Goal: Navigation & Orientation: Find specific page/section

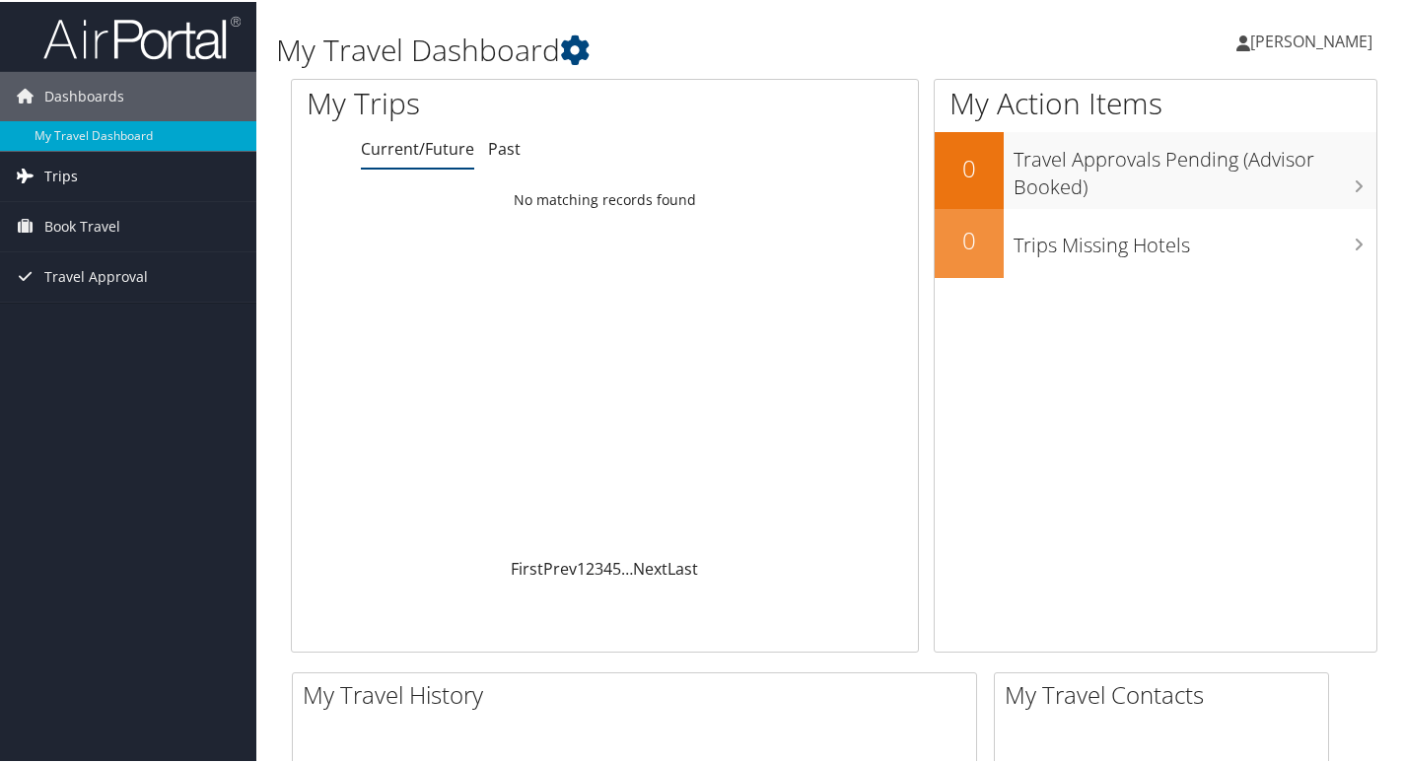
click at [58, 167] on span "Trips" at bounding box center [61, 174] width 34 height 49
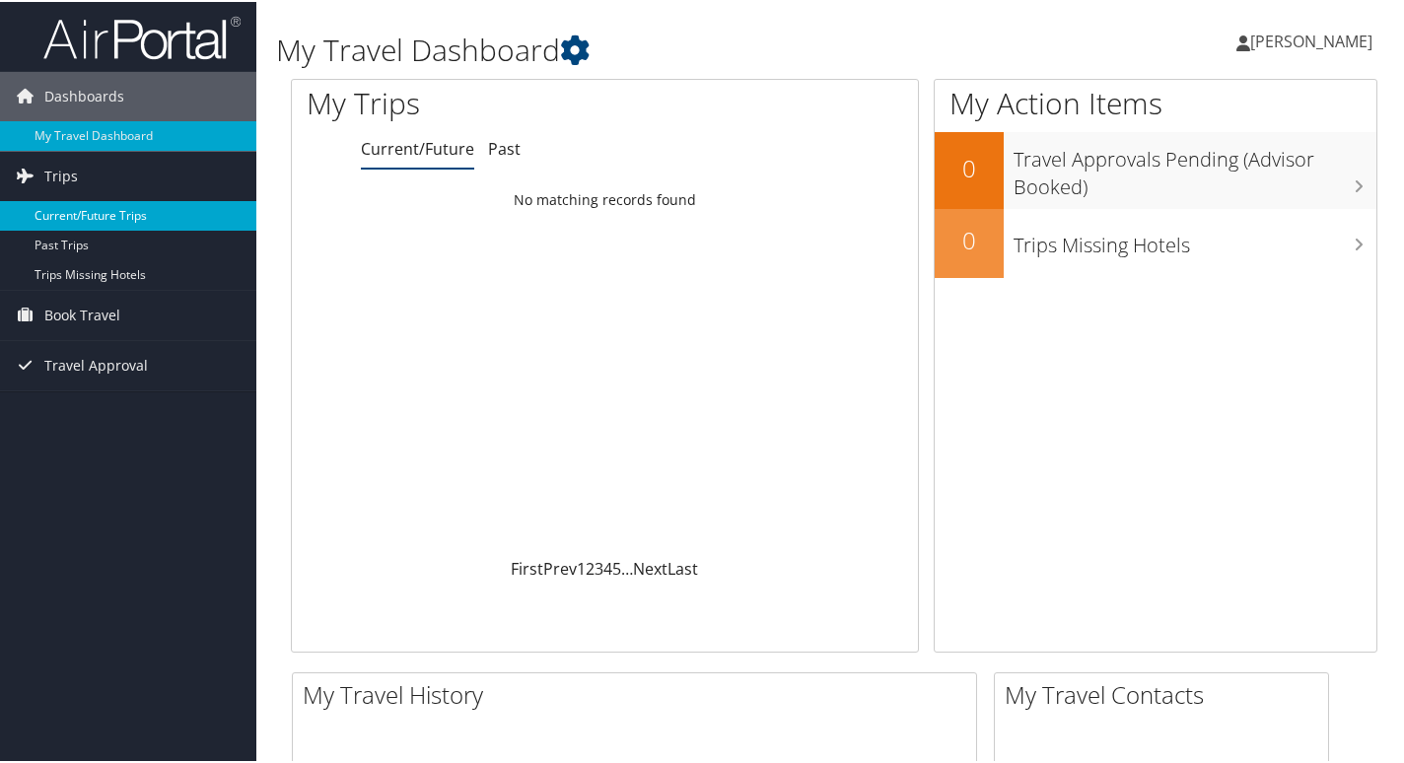
click at [80, 218] on link "Current/Future Trips" at bounding box center [128, 214] width 256 height 30
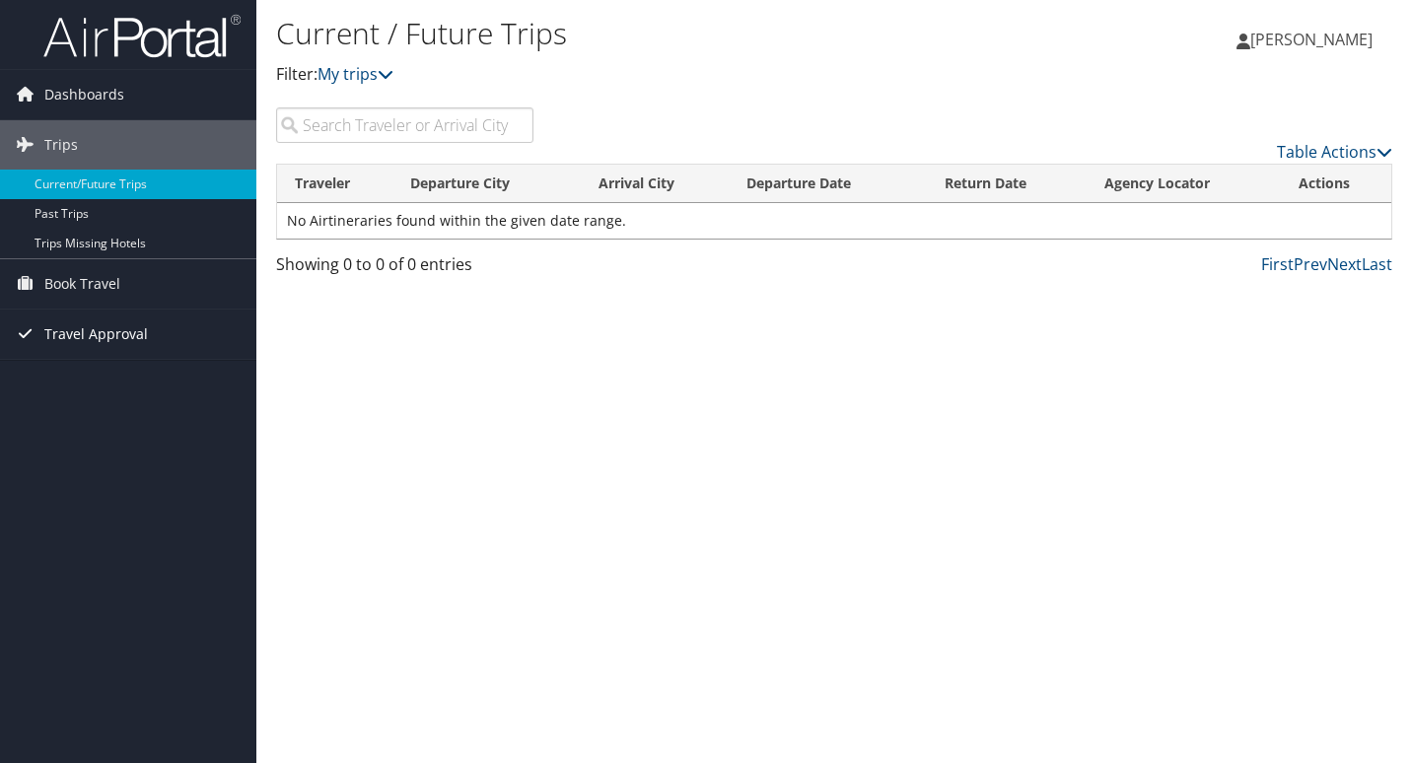
click at [101, 341] on span "Travel Approval" at bounding box center [96, 334] width 104 height 49
click at [133, 371] on link "Pending Trip Approvals" at bounding box center [128, 374] width 256 height 30
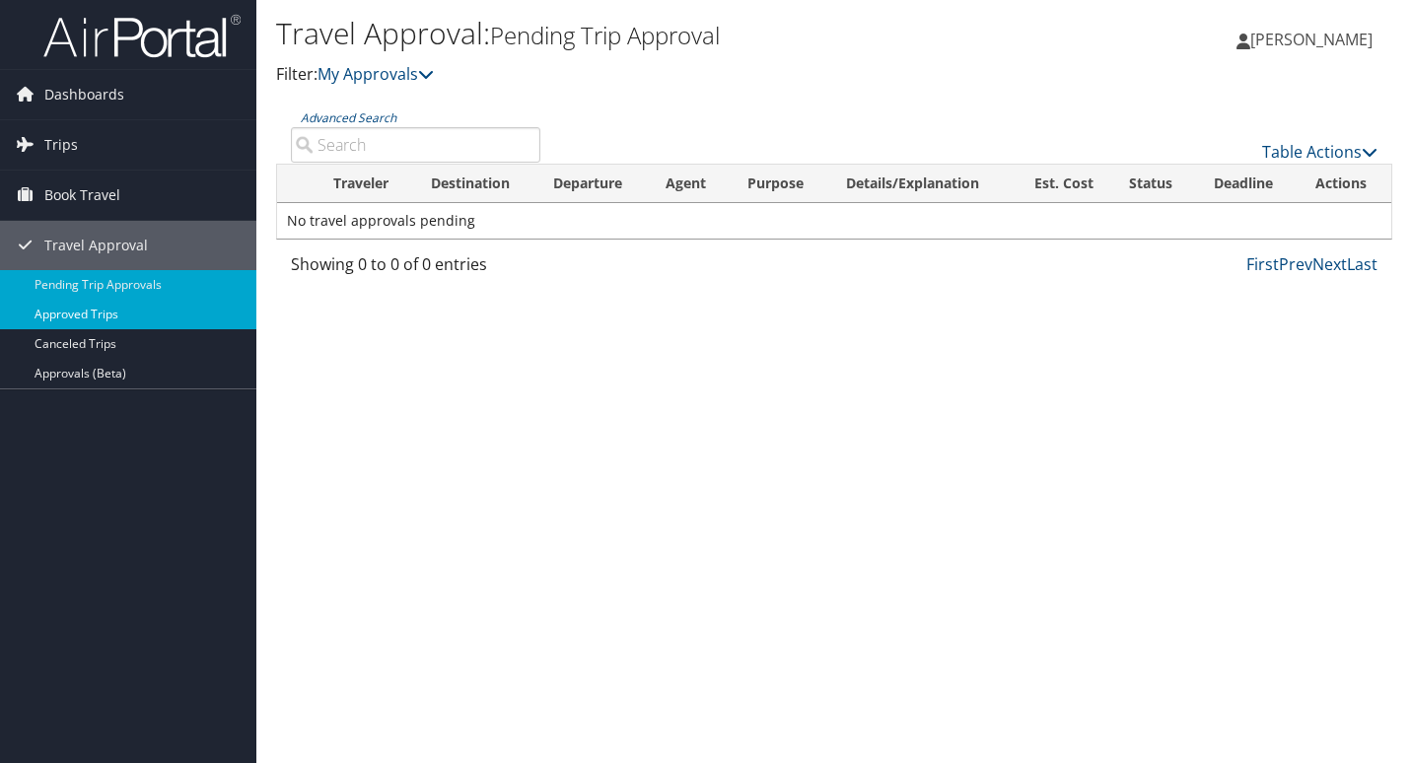
click at [74, 312] on link "Approved Trips" at bounding box center [128, 315] width 256 height 30
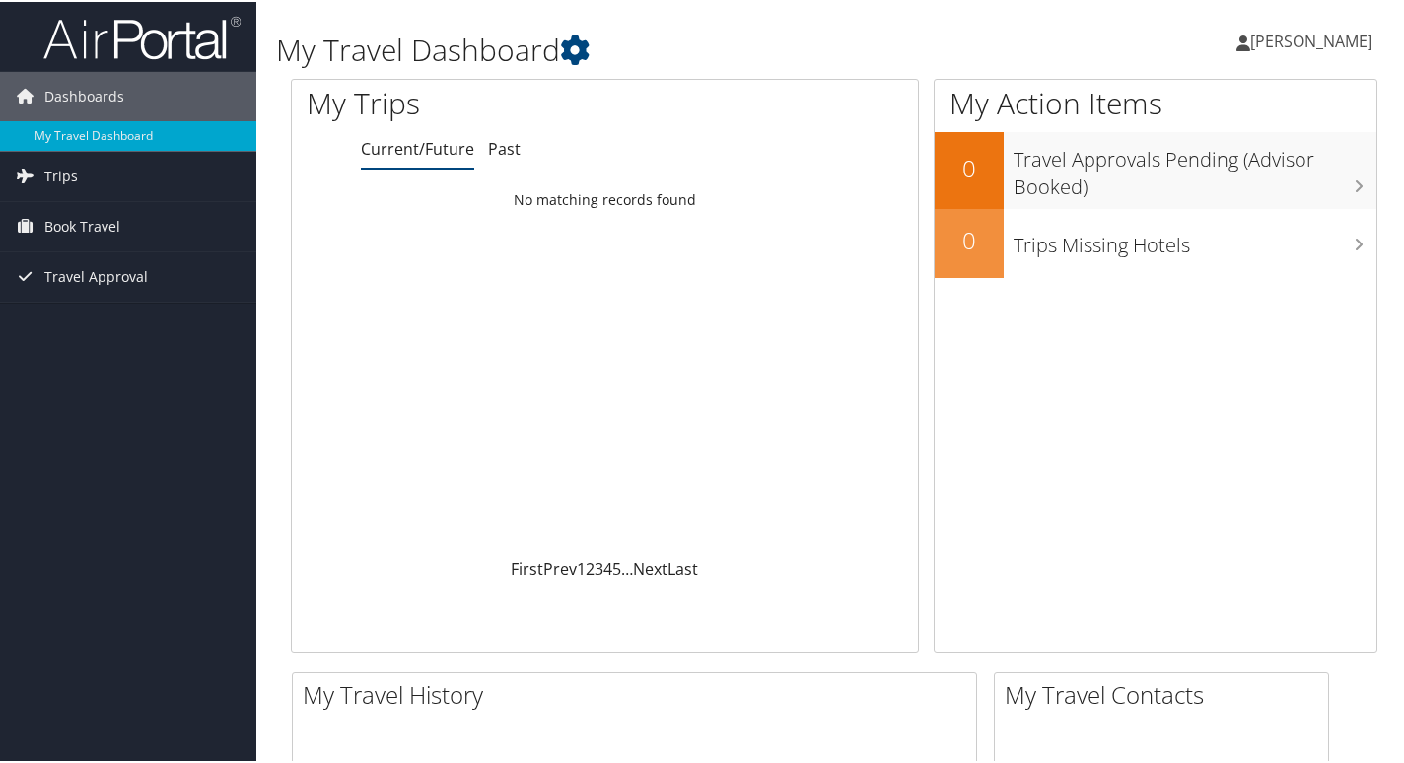
click at [1303, 29] on span "[PERSON_NAME]" at bounding box center [1311, 40] width 122 height 22
click at [1214, 179] on link "View Travel Profile" at bounding box center [1259, 176] width 220 height 34
